Goal: Information Seeking & Learning: Learn about a topic

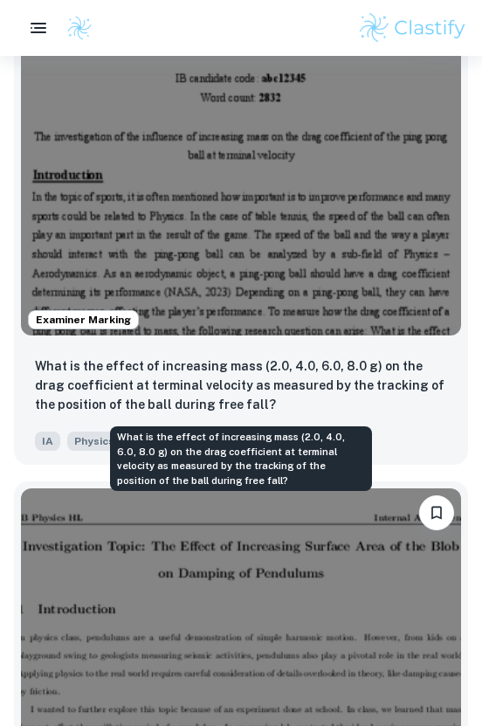
scroll to position [4796, 0]
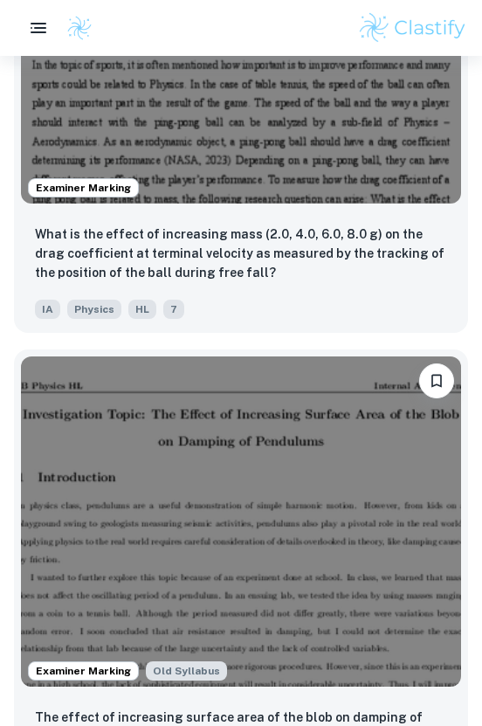
click at [347, 165] on img at bounding box center [241, 38] width 440 height 330
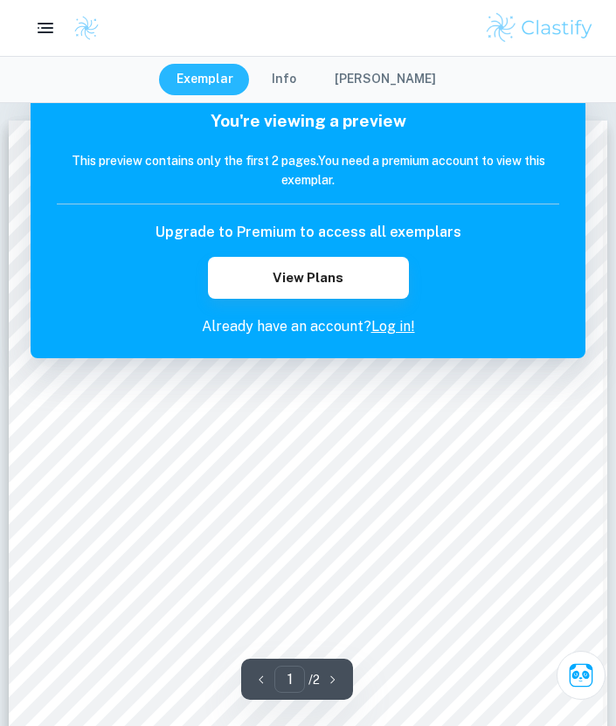
click at [244, 74] on button "Exemplar" at bounding box center [205, 79] width 92 height 31
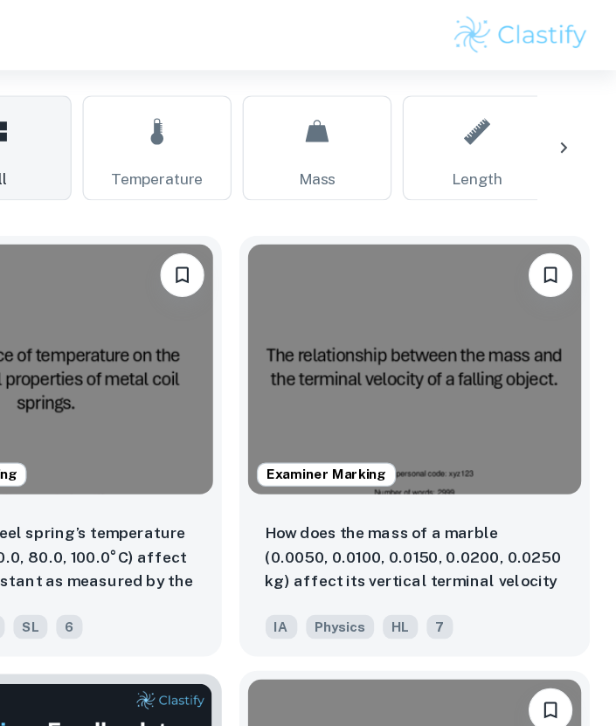
scroll to position [371, 0]
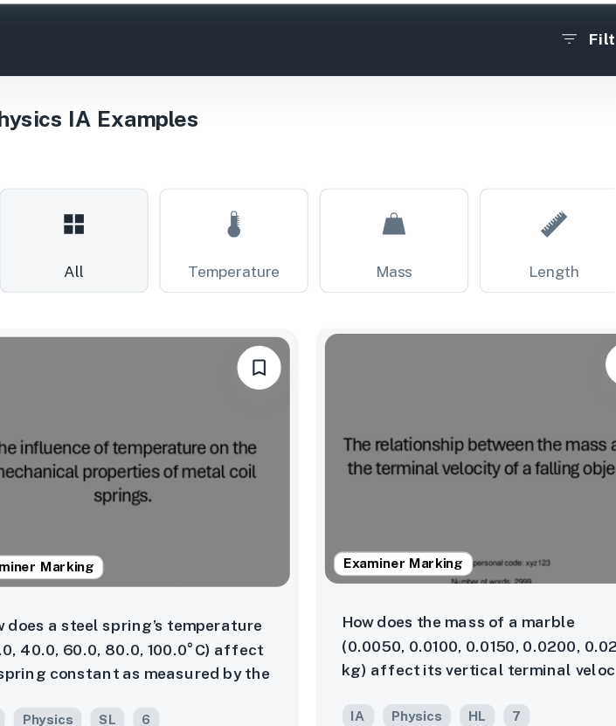
click at [435, 353] on img at bounding box center [455, 418] width 266 height 199
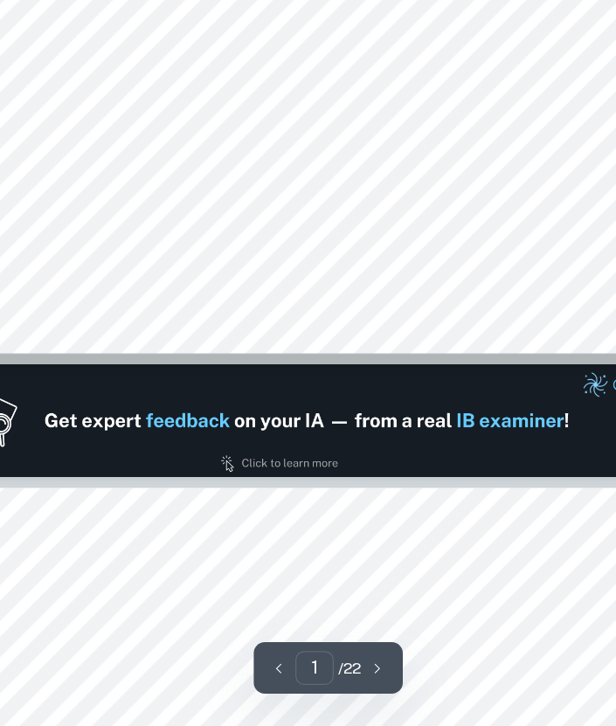
type input "2"
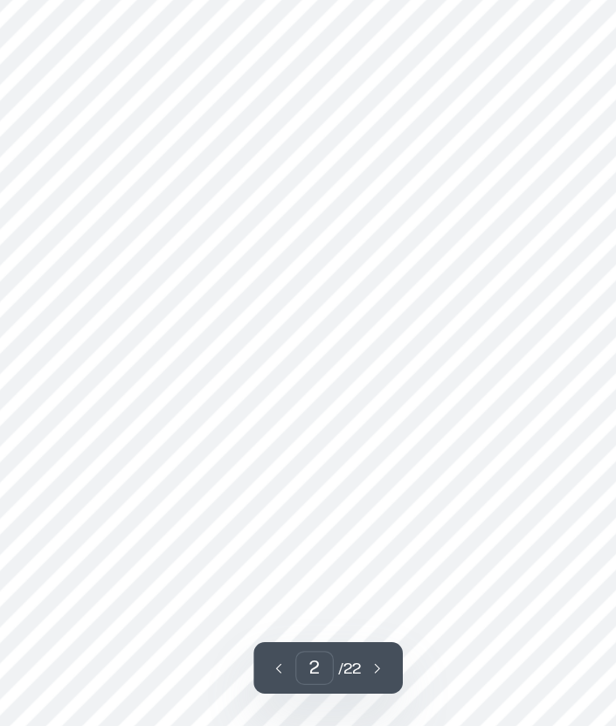
scroll to position [1112, 0]
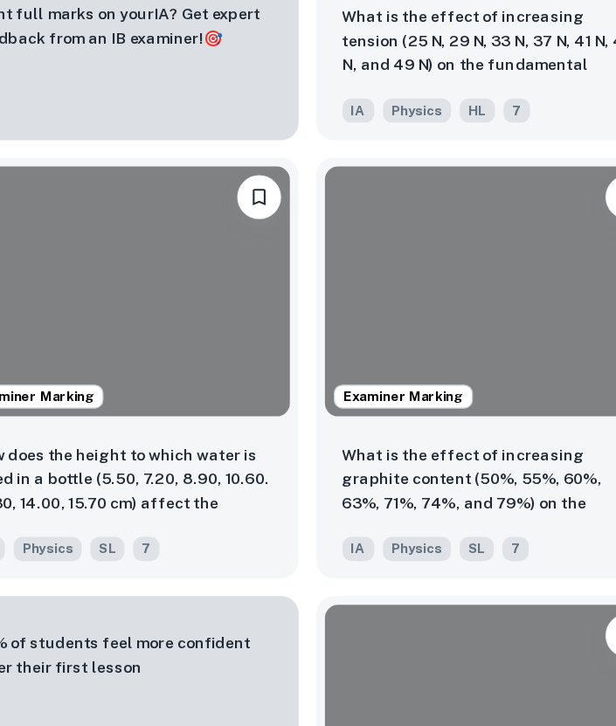
scroll to position [371, 0]
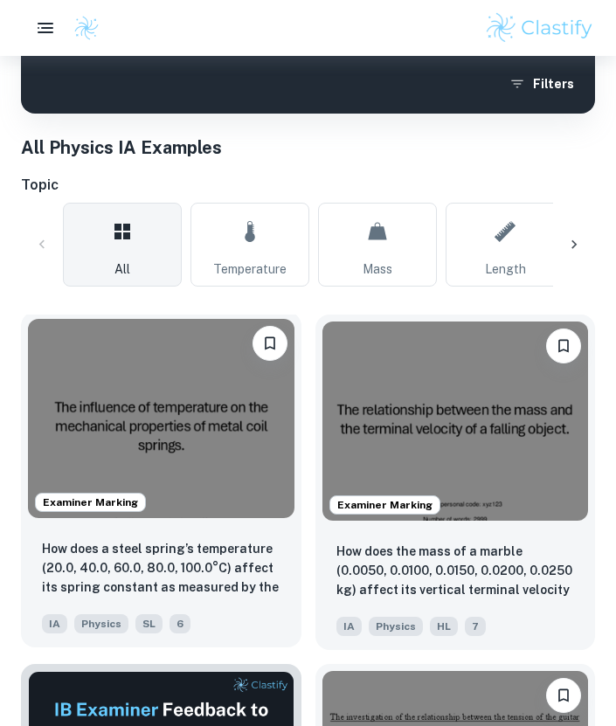
click at [229, 424] on img at bounding box center [161, 418] width 266 height 199
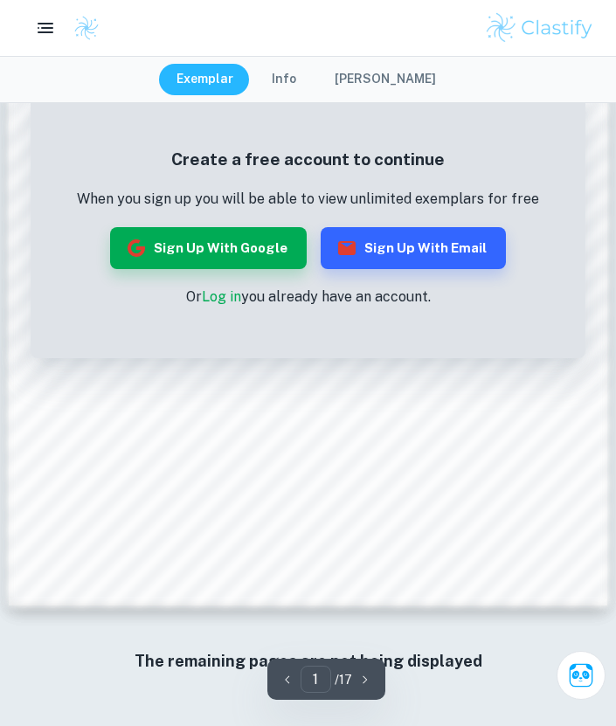
scroll to position [1187, 0]
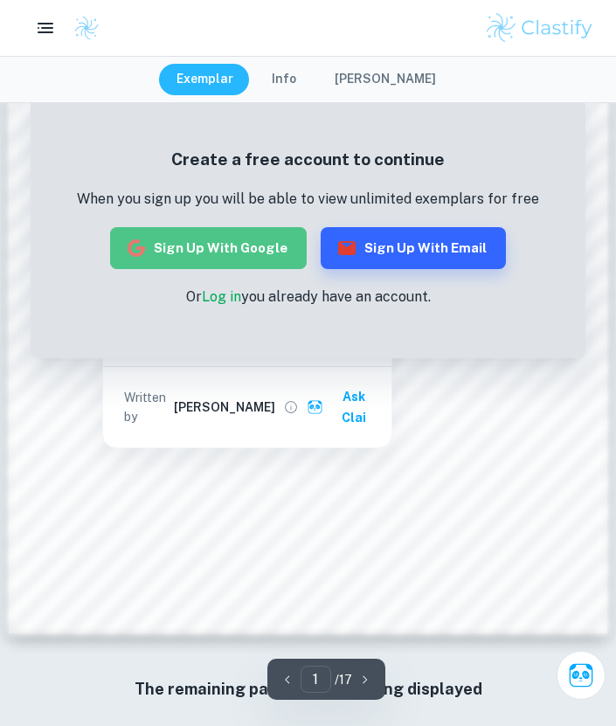
click at [253, 251] on button "Sign up with Google" at bounding box center [208, 248] width 196 height 42
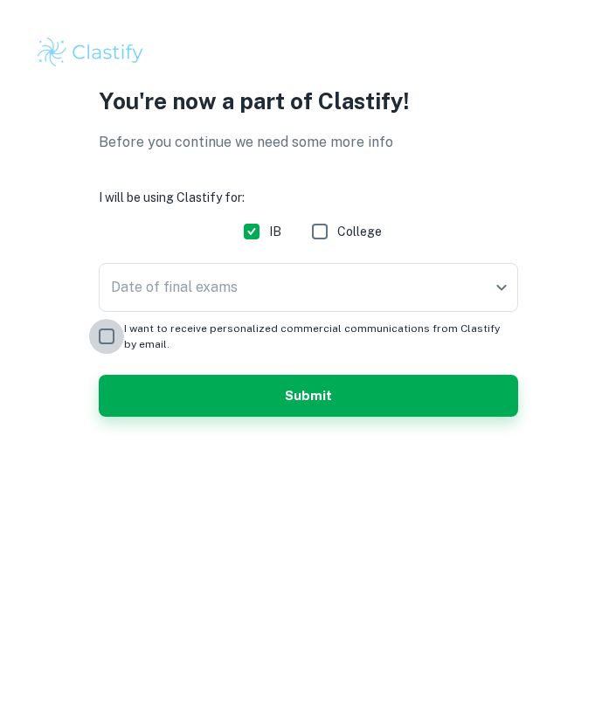
click at [111, 327] on input "I want to receive personalized commercial communications from Clastify by email." at bounding box center [106, 336] width 35 height 35
checkbox input "true"
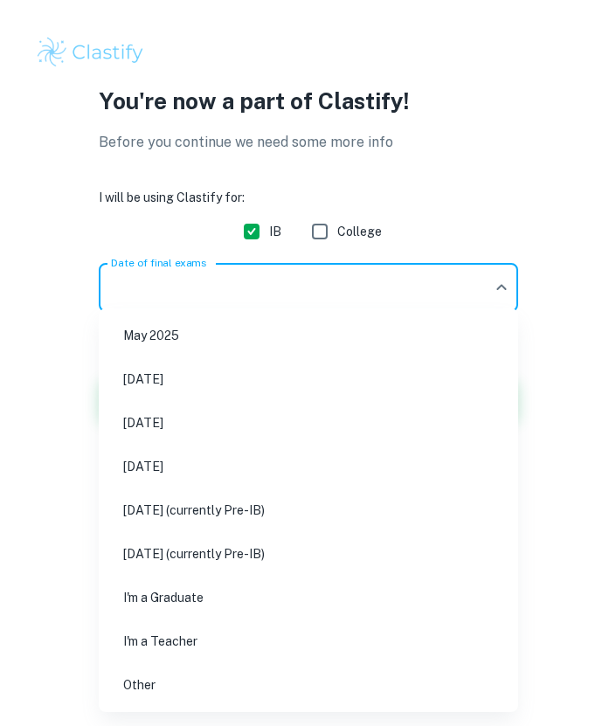
click at [234, 298] on body "We value your privacy We use cookies to enhance your browsing experience, serve…" at bounding box center [308, 363] width 616 height 726
click at [234, 298] on div at bounding box center [308, 363] width 616 height 726
click at [234, 299] on body "We value your privacy We use cookies to enhance your browsing experience, serve…" at bounding box center [308, 363] width 616 height 726
click at [244, 459] on li "November 2026" at bounding box center [308, 466] width 405 height 40
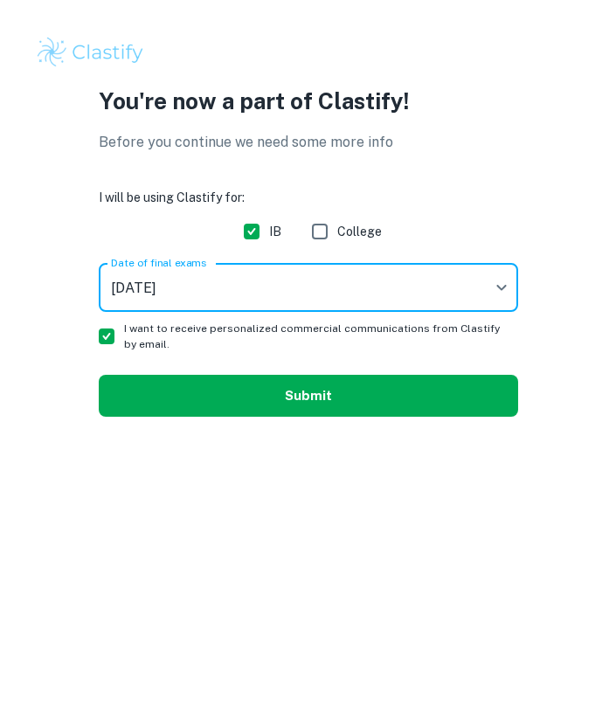
click at [314, 408] on button "Submit" at bounding box center [308, 396] width 419 height 42
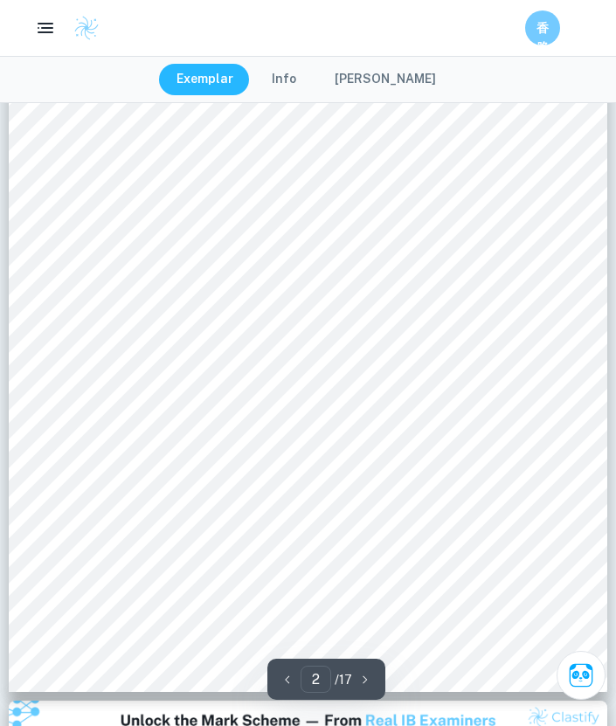
scroll to position [1252, 0]
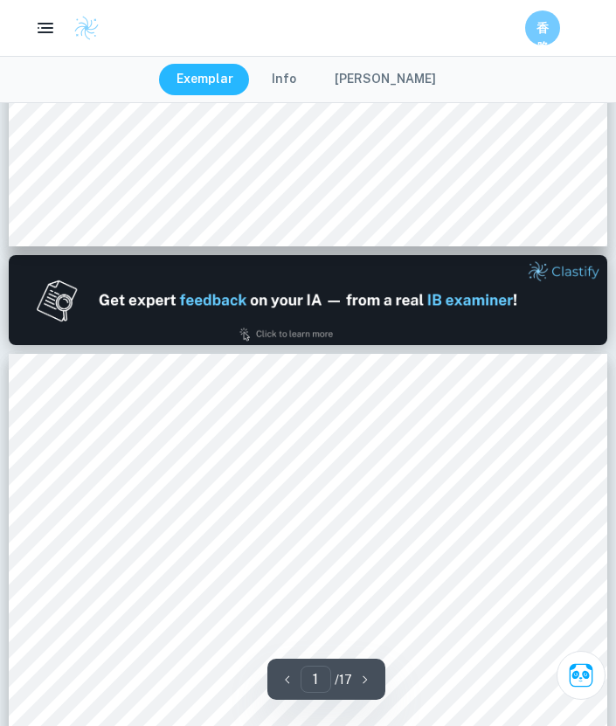
type input "2"
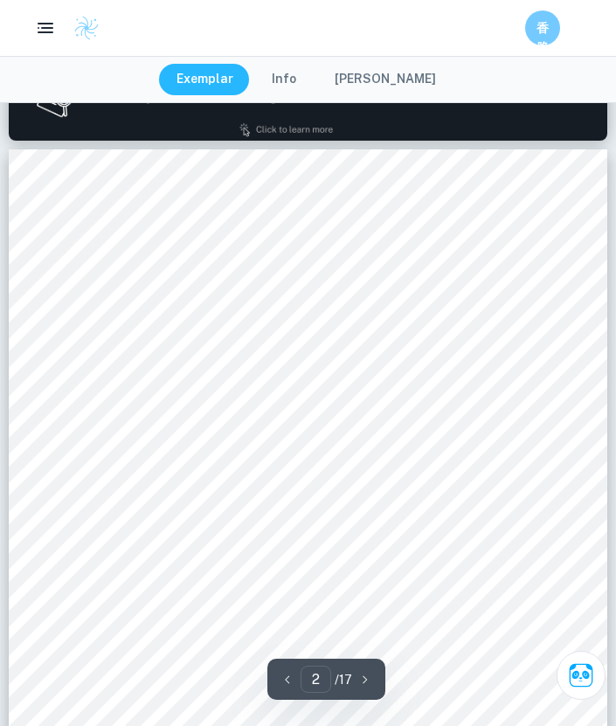
scroll to position [1075, 0]
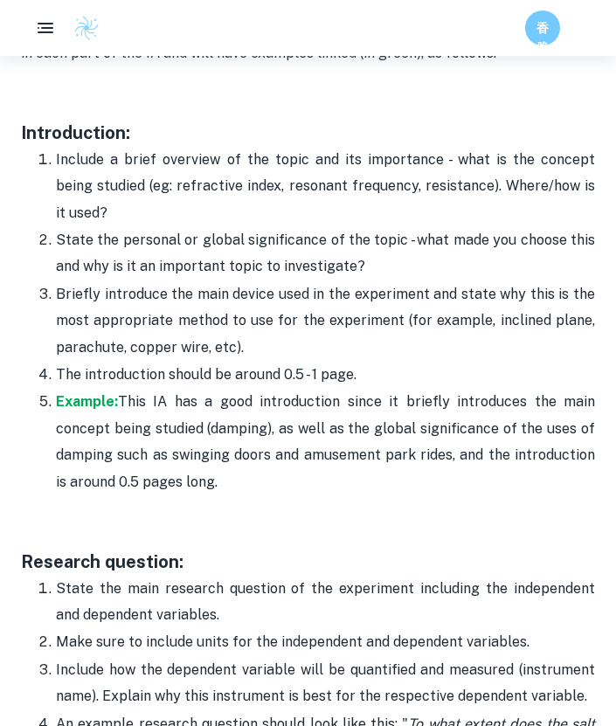
scroll to position [1191, 0]
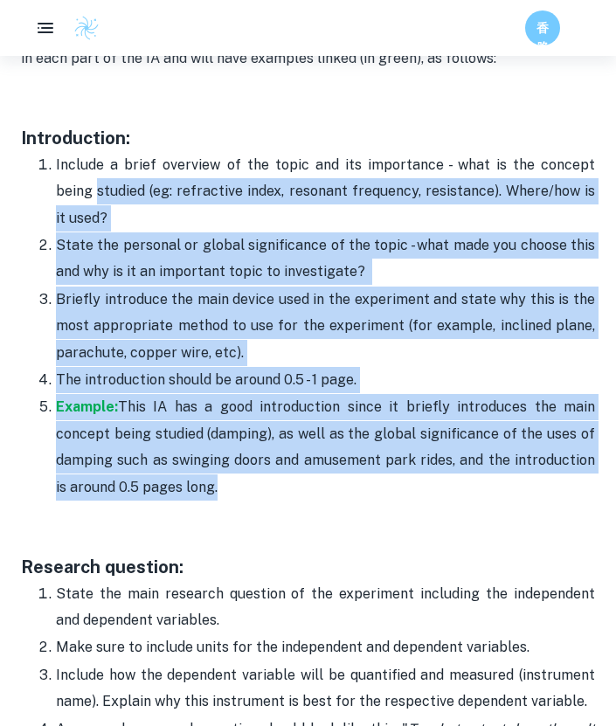
drag, startPoint x: 196, startPoint y: 489, endPoint x: 11, endPoint y: 191, distance: 350.6
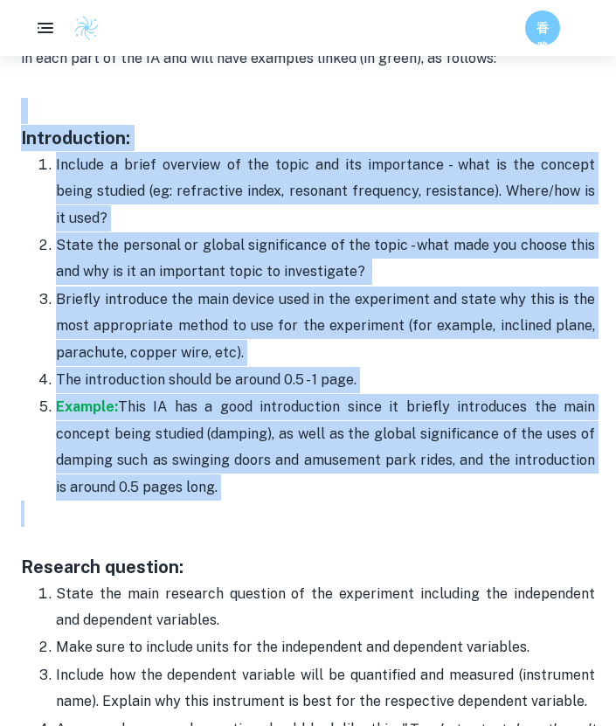
drag, startPoint x: 14, startPoint y: 121, endPoint x: 294, endPoint y: 511, distance: 479.8
copy div "Introduction: Include a brief overview of the topic and its importance - what i…"
click at [430, 165] on p "Include a brief overview of the topic and its importance - what is the concept …" at bounding box center [325, 191] width 539 height 79
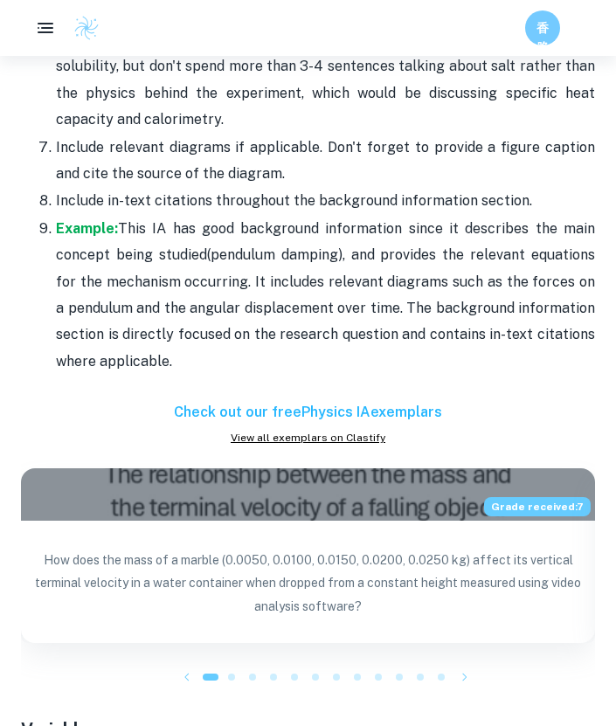
scroll to position [2687, 0]
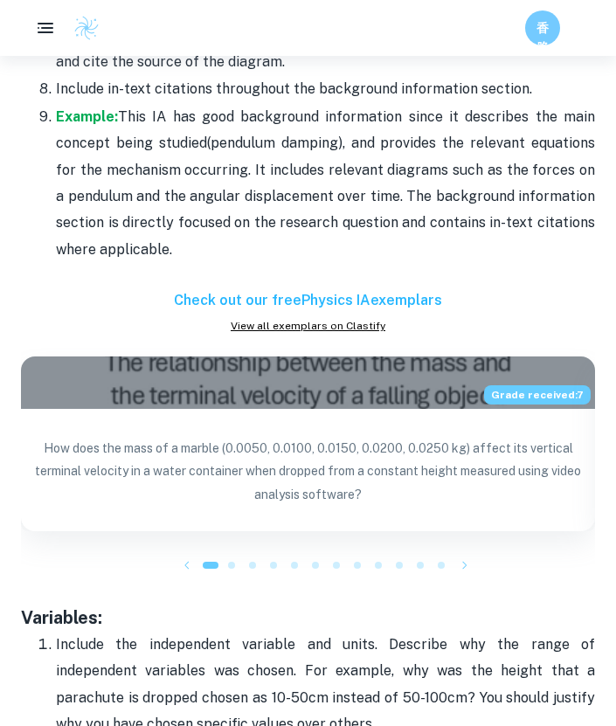
click at [460, 556] on icon "button" at bounding box center [464, 564] width 17 height 17
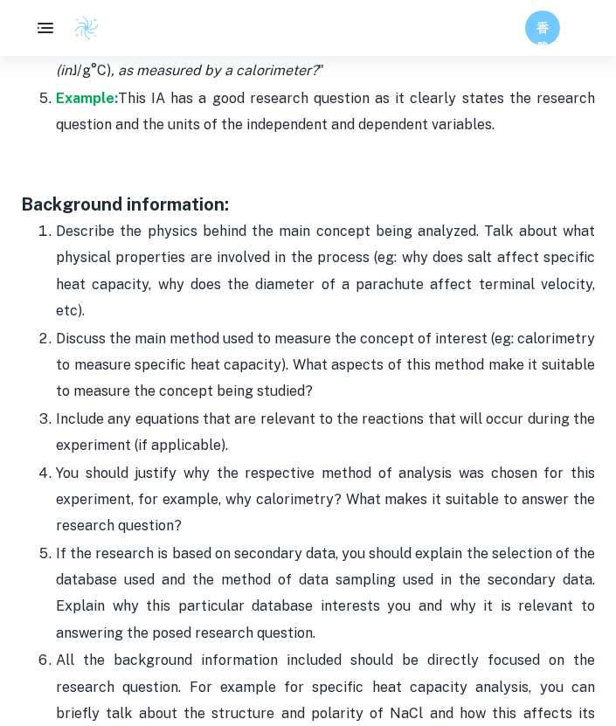
scroll to position [1903, 0]
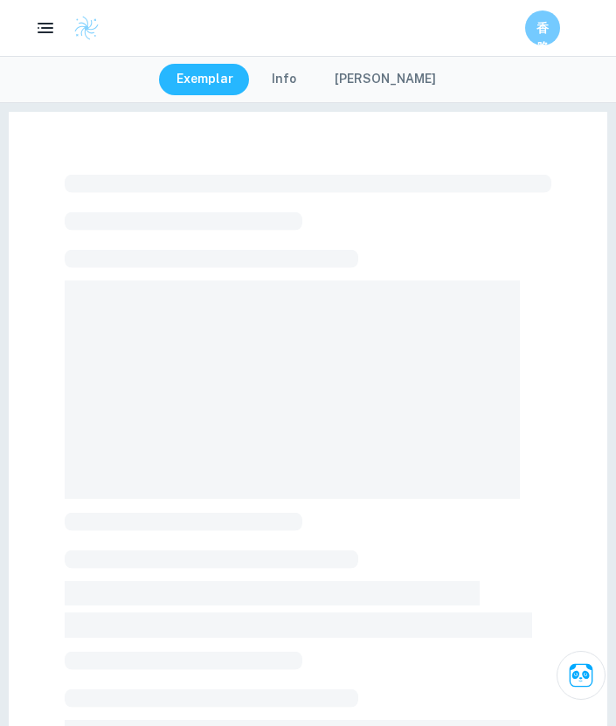
scroll to position [239, 0]
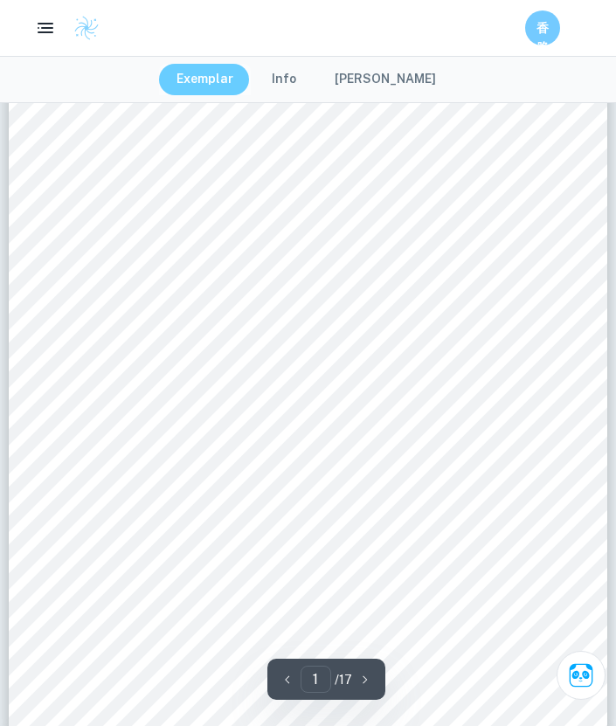
click at [216, 86] on button "Exemplar" at bounding box center [205, 79] width 92 height 31
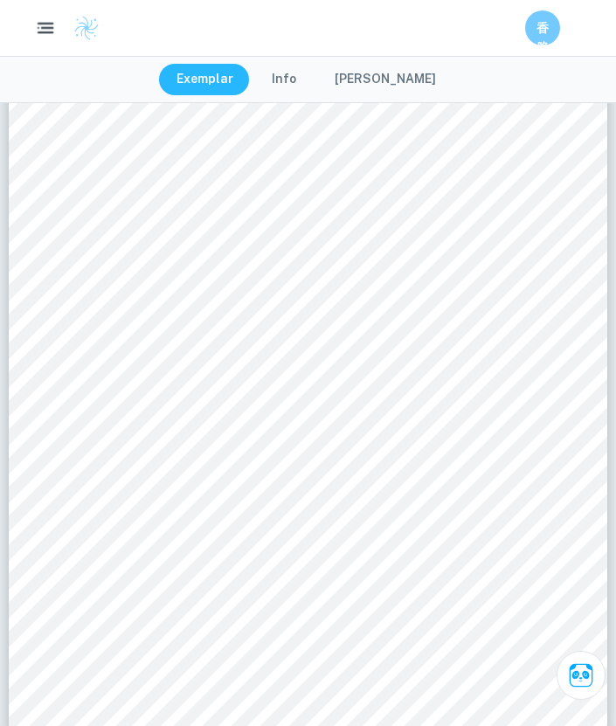
click at [52, 40] on button "button" at bounding box center [46, 28] width 36 height 36
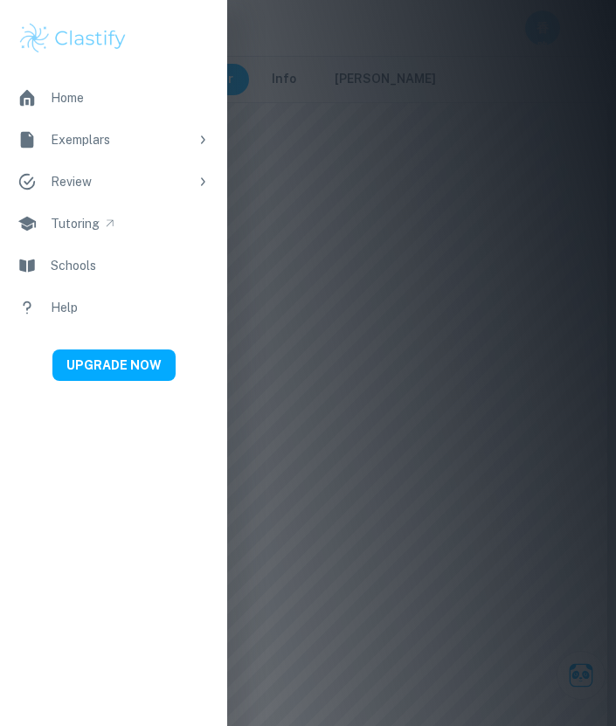
click at [104, 96] on link "Home" at bounding box center [113, 98] width 227 height 42
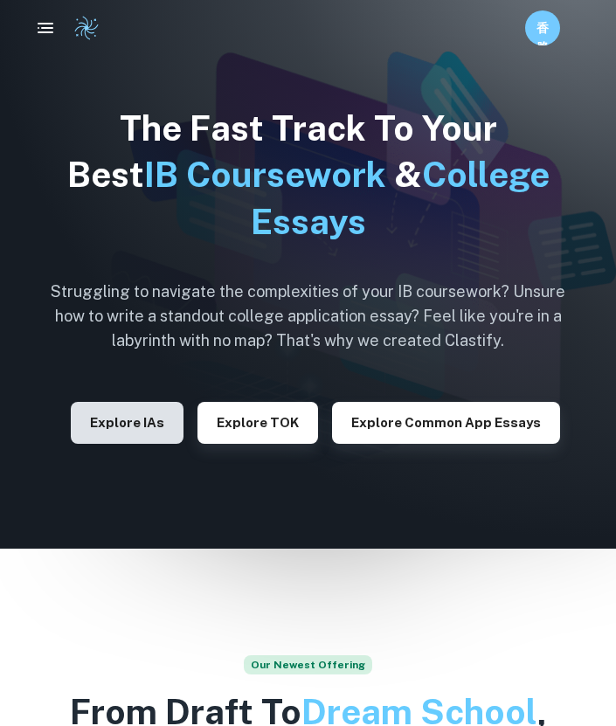
click at [144, 436] on button "Explore IAs" at bounding box center [127, 423] width 113 height 42
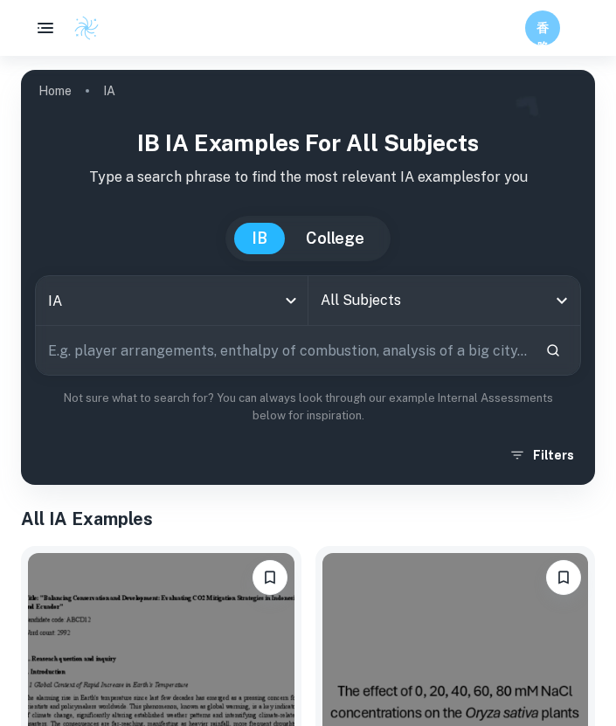
click at [368, 303] on input "All Subjects" at bounding box center [431, 300] width 231 height 33
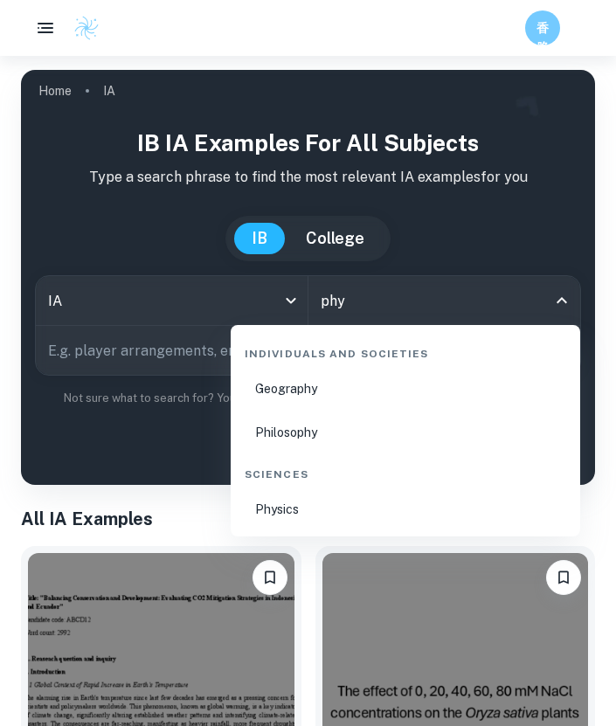
click at [325, 519] on li "Physics" at bounding box center [405, 509] width 335 height 40
type input "Physics"
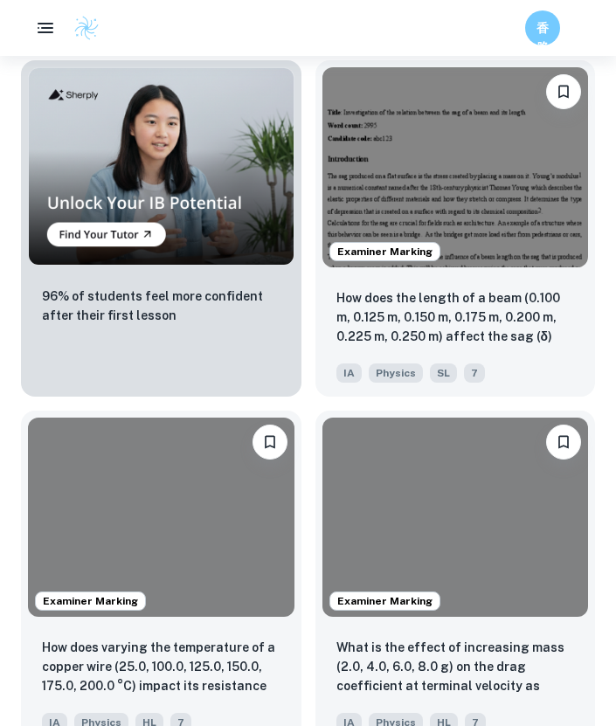
scroll to position [1759, 0]
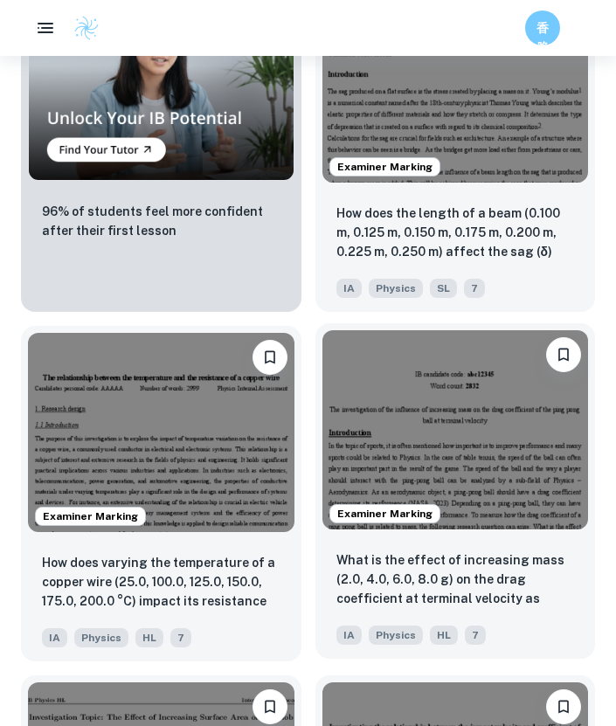
click at [446, 397] on img at bounding box center [455, 429] width 266 height 199
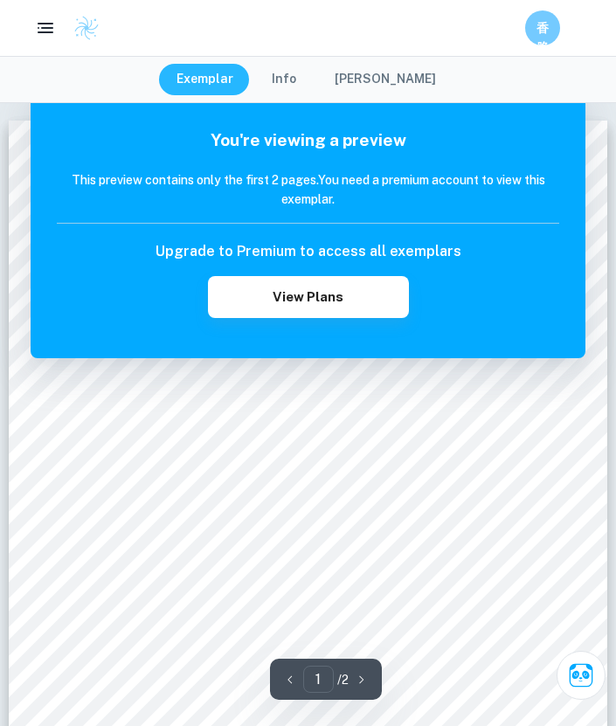
scroll to position [1957, 0]
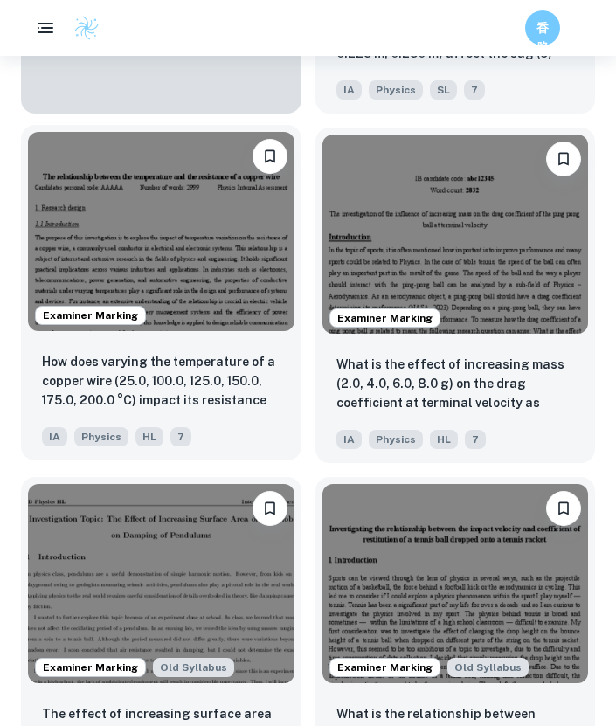
click at [178, 267] on img at bounding box center [161, 231] width 266 height 199
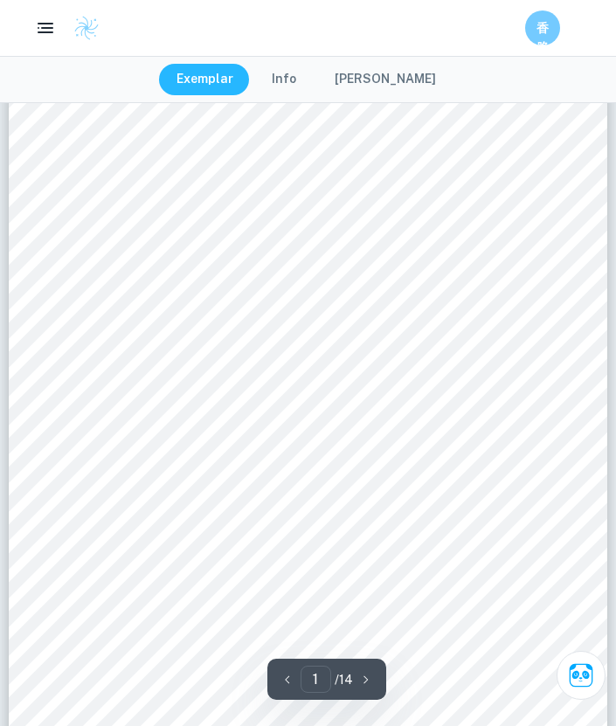
scroll to position [59, 0]
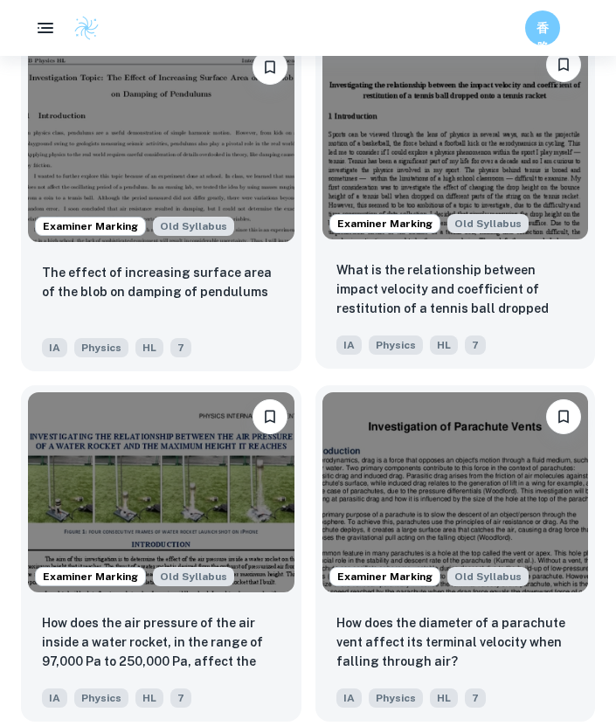
scroll to position [2400, 0]
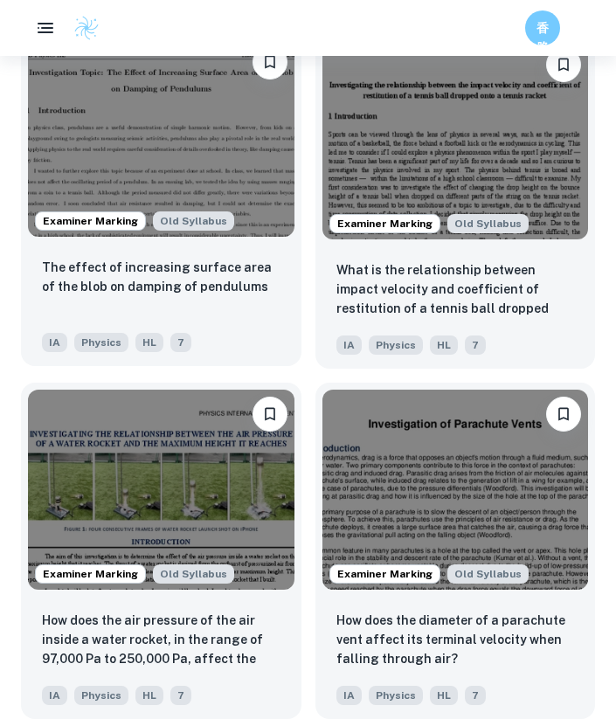
click at [246, 160] on img at bounding box center [161, 137] width 266 height 199
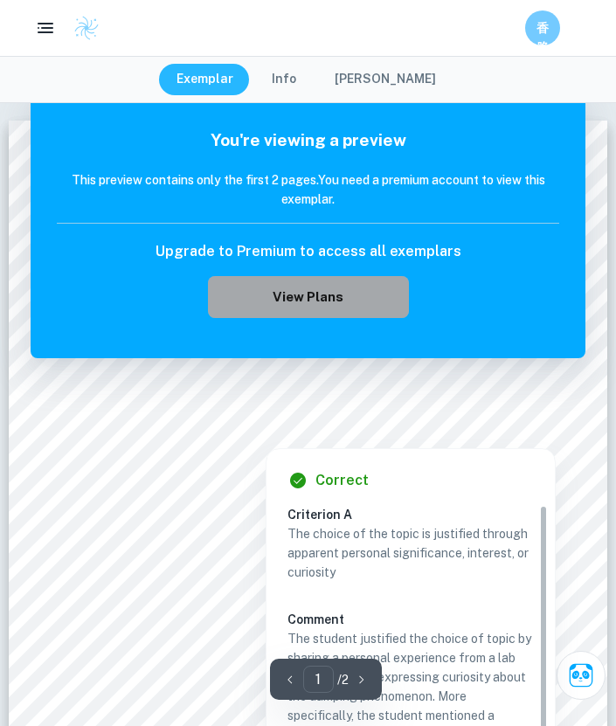
click at [348, 292] on button "View Plans" at bounding box center [308, 297] width 201 height 42
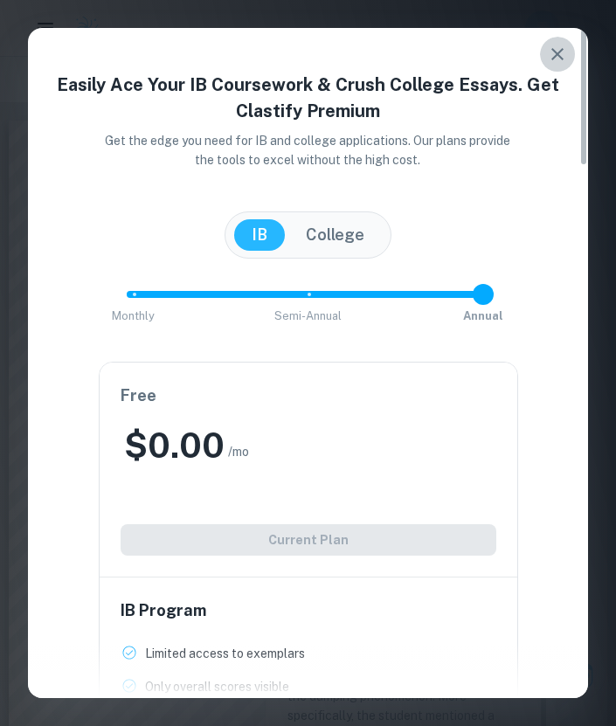
click at [550, 59] on icon "button" at bounding box center [557, 54] width 21 height 21
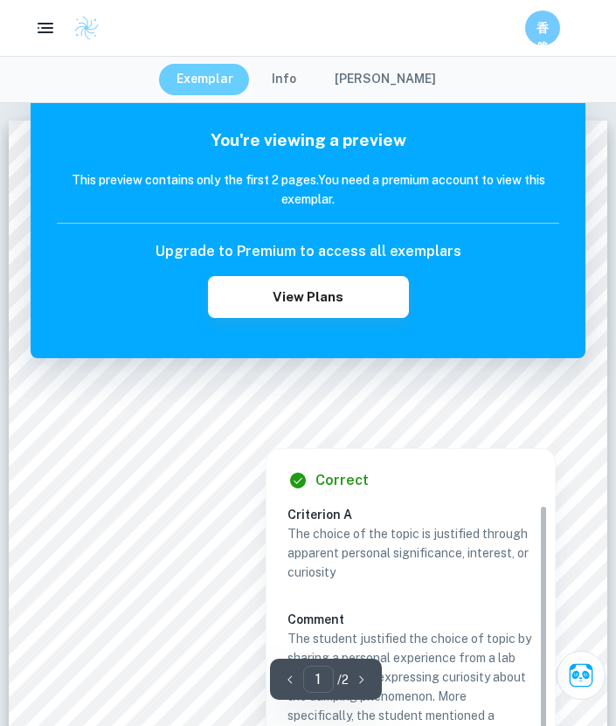
click at [230, 84] on button "Exemplar" at bounding box center [205, 79] width 92 height 31
click at [294, 87] on button "Info" at bounding box center [283, 79] width 59 height 31
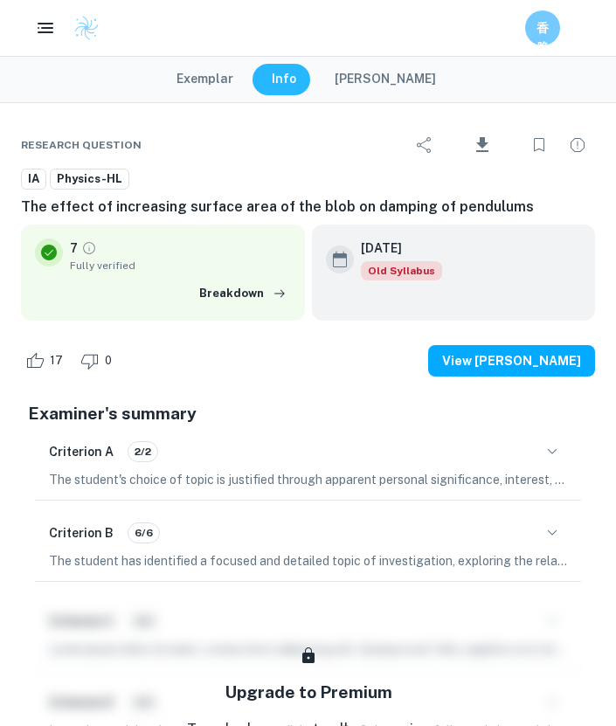
click at [239, 79] on button "Exemplar" at bounding box center [205, 79] width 92 height 31
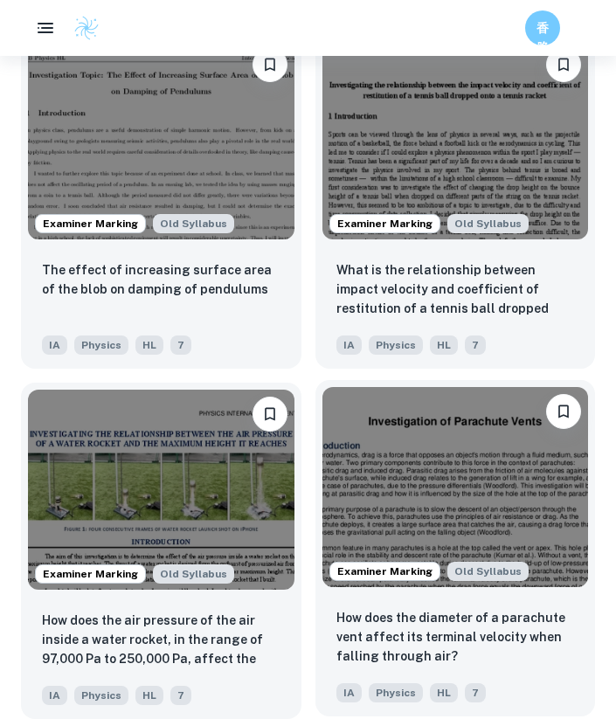
scroll to position [2589, 0]
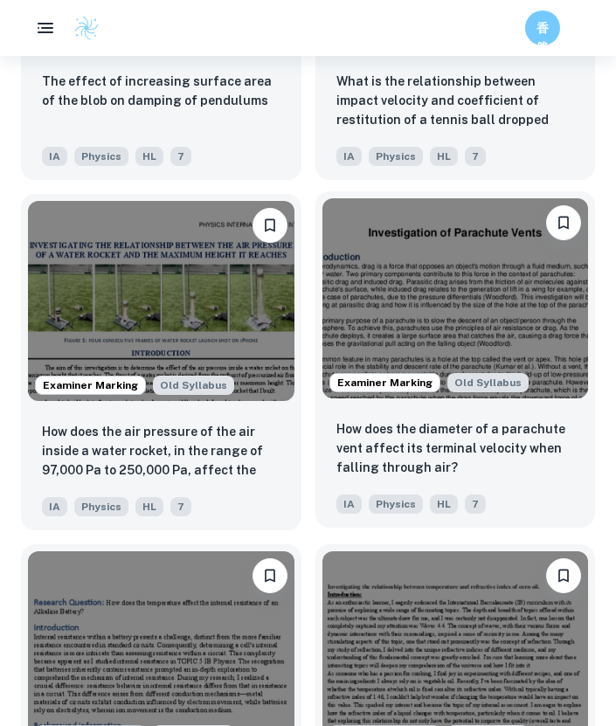
click at [535, 349] on img at bounding box center [455, 297] width 266 height 199
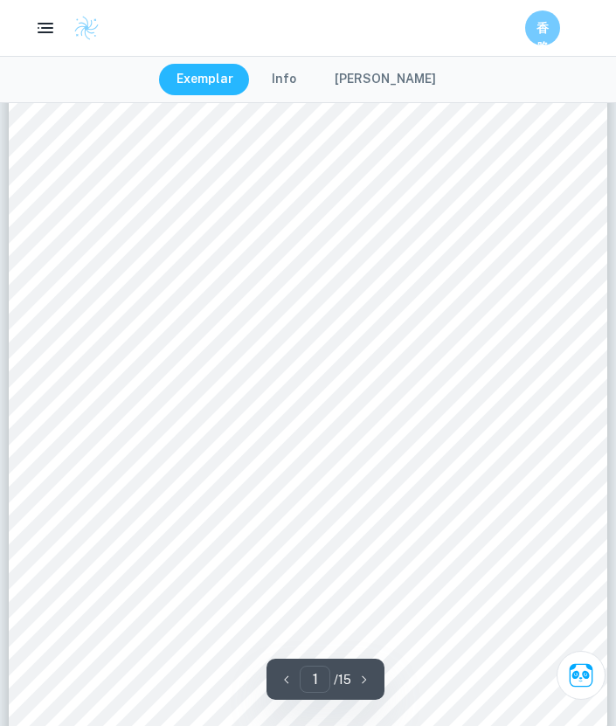
scroll to position [72, 0]
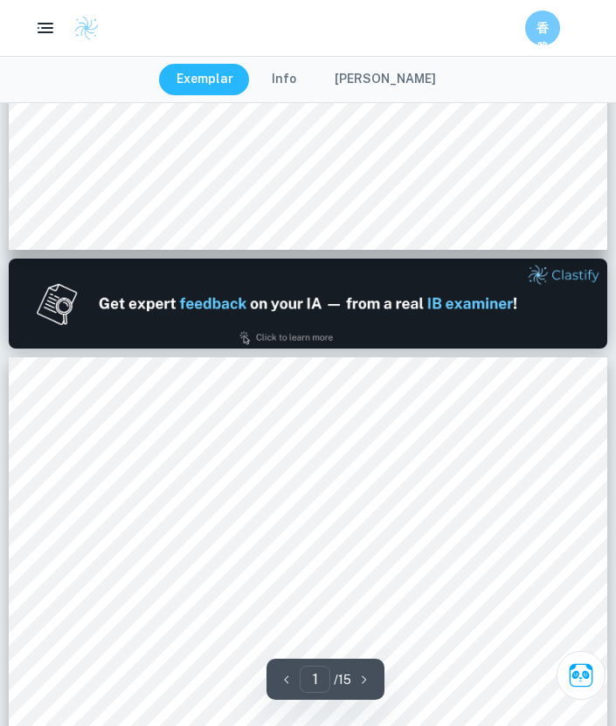
type input "2"
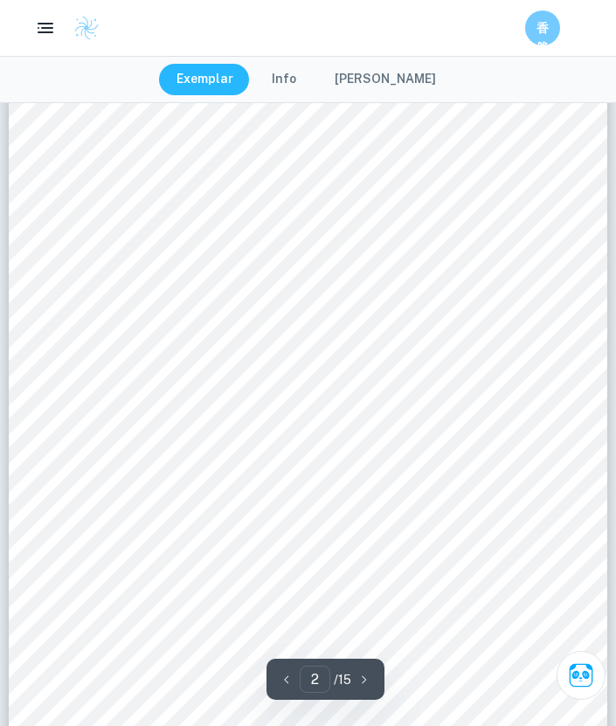
scroll to position [1150, 0]
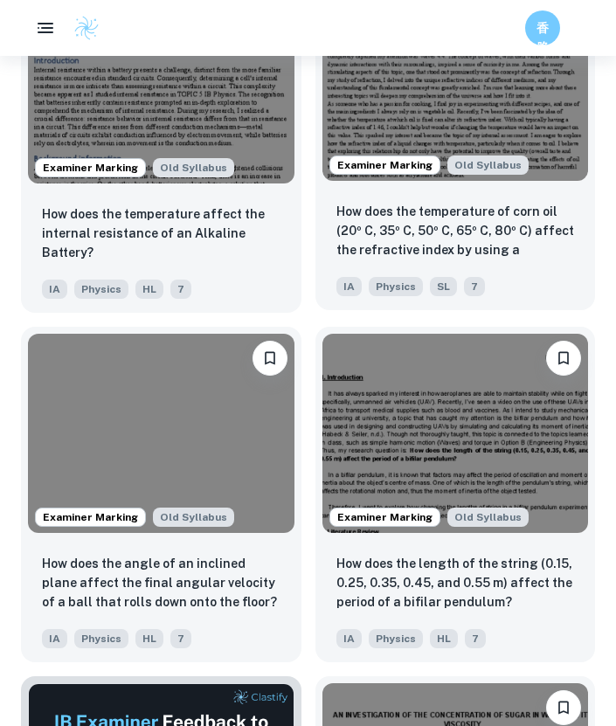
scroll to position [3157, 0]
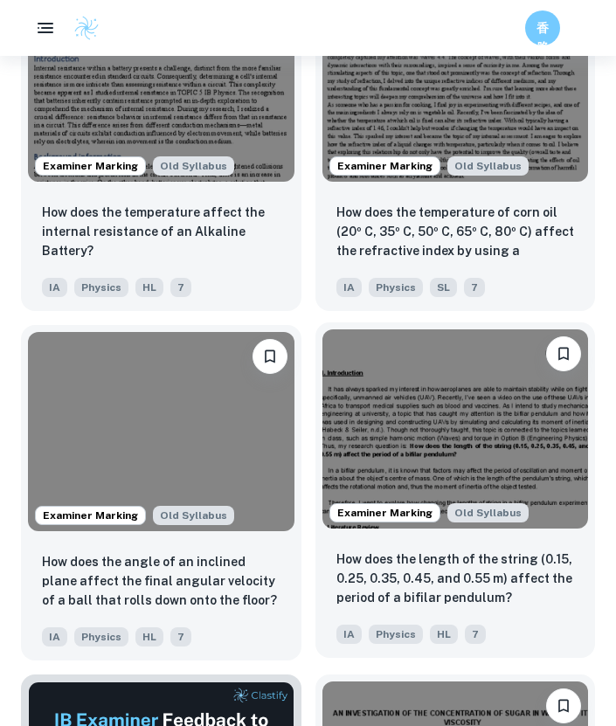
click at [427, 412] on img at bounding box center [455, 428] width 266 height 199
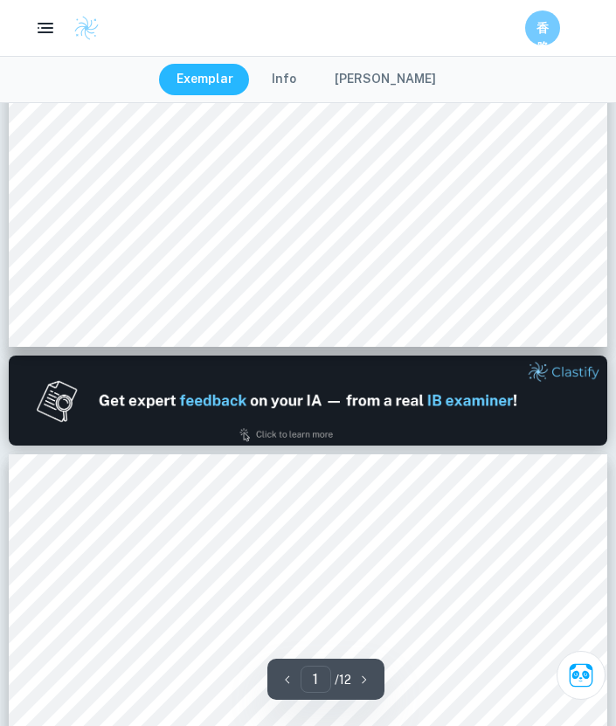
scroll to position [665, 0]
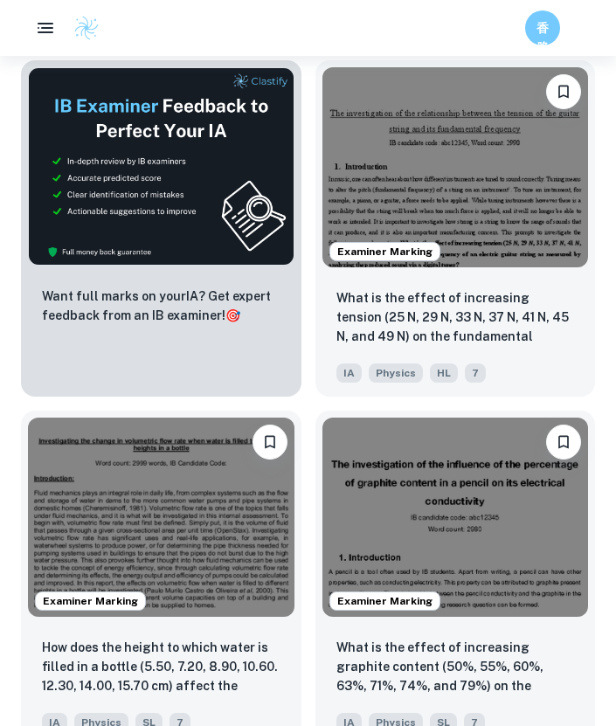
scroll to position [945, 0]
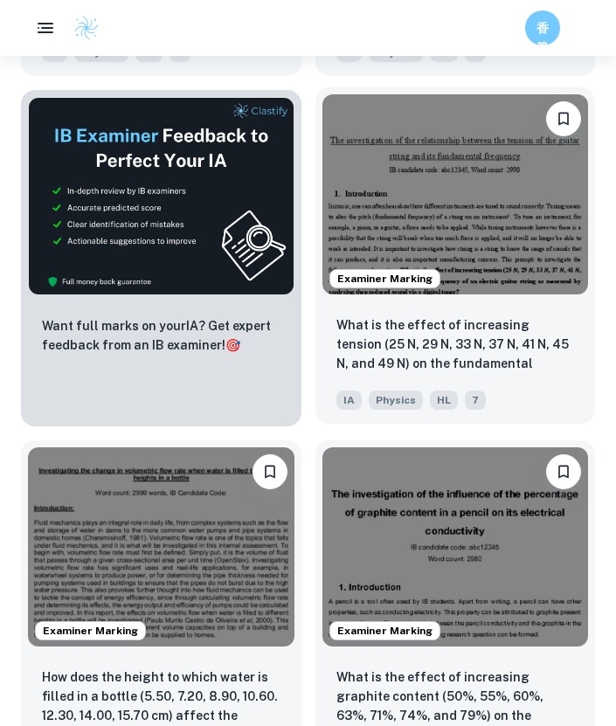
click at [435, 185] on img at bounding box center [455, 193] width 266 height 199
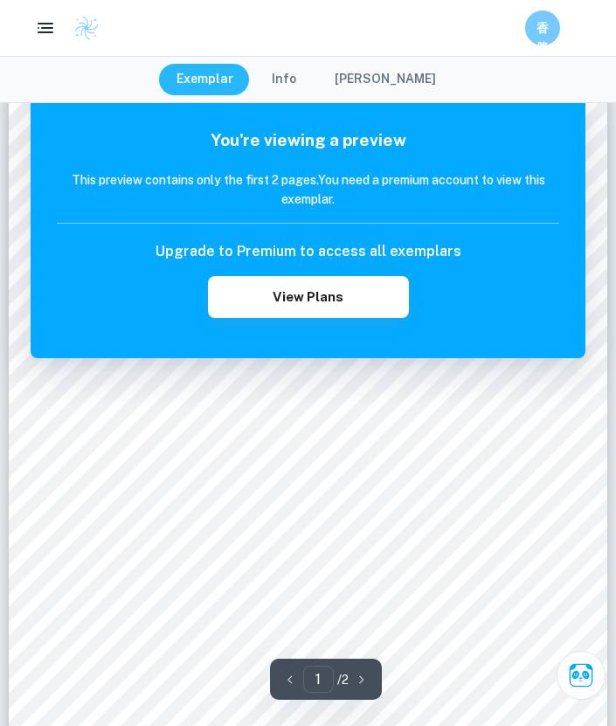
scroll to position [36, 0]
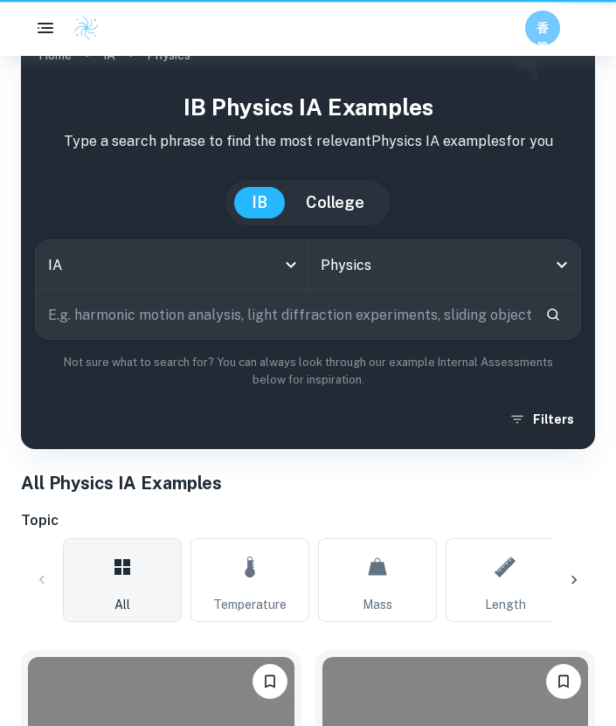
scroll to position [945, 0]
